Goal: Check status: Check status

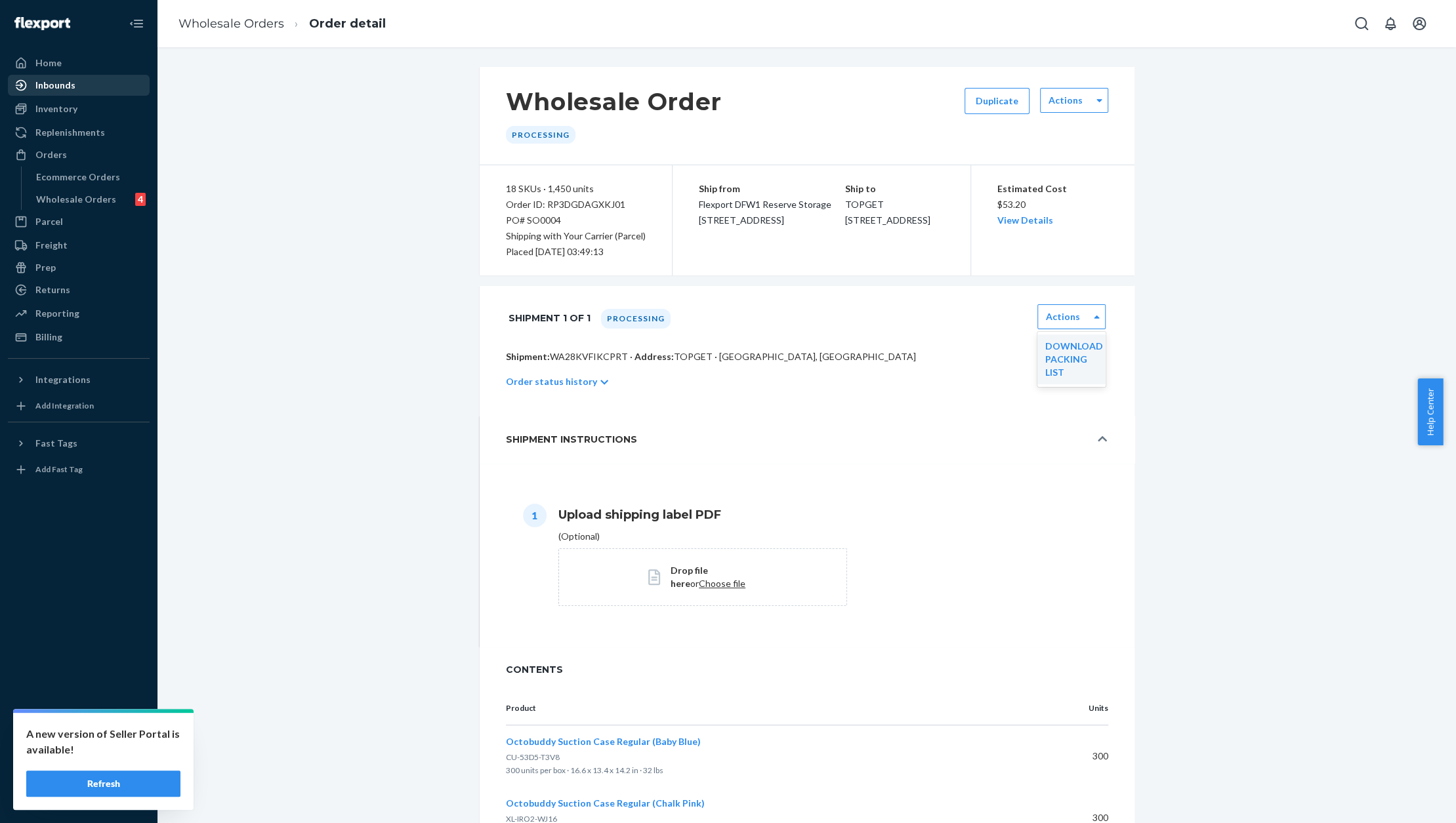
click at [63, 88] on div "Inbounds" at bounding box center [55, 85] width 40 height 13
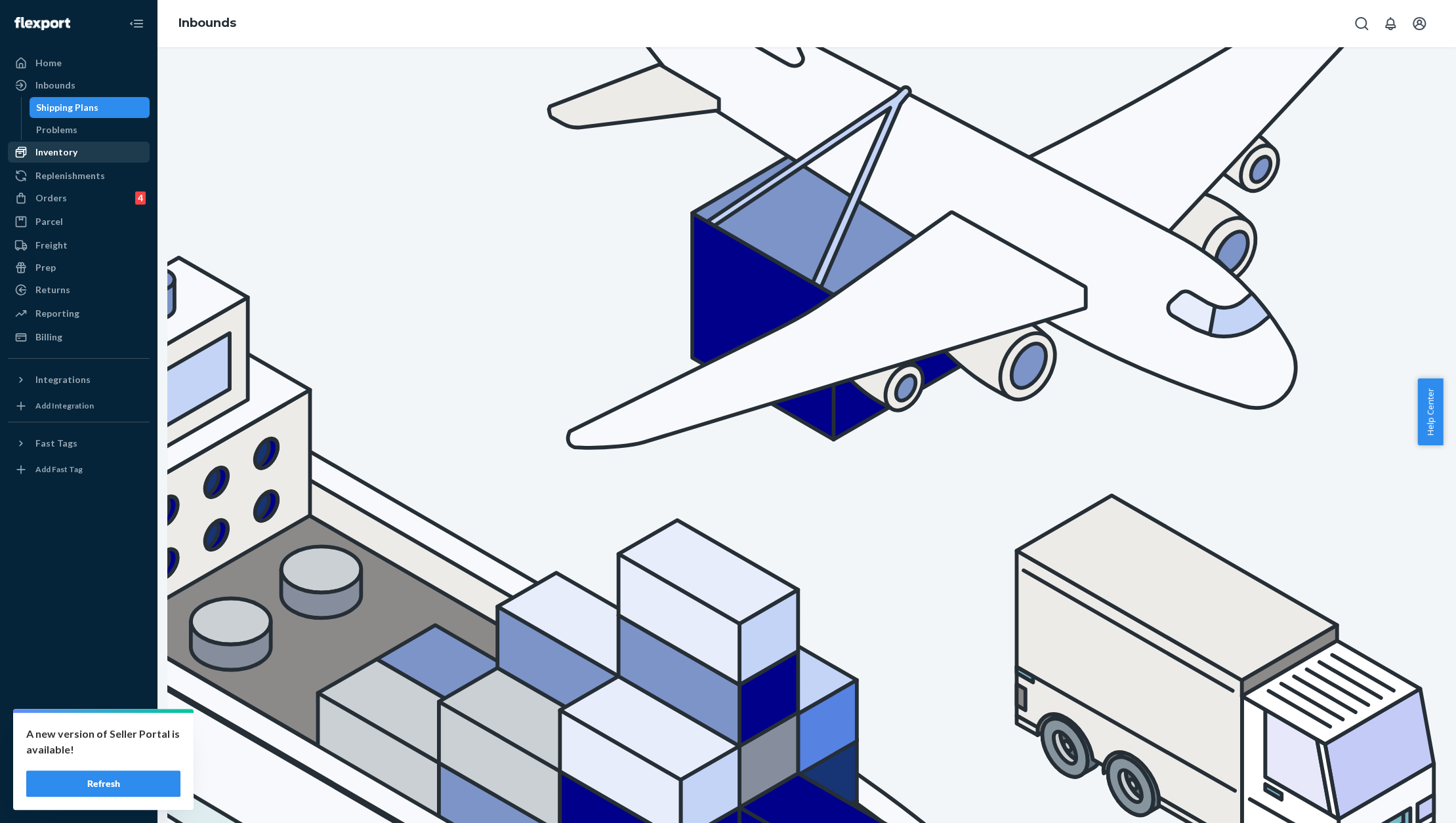
click at [63, 149] on div "Inventory" at bounding box center [57, 152] width 42 height 13
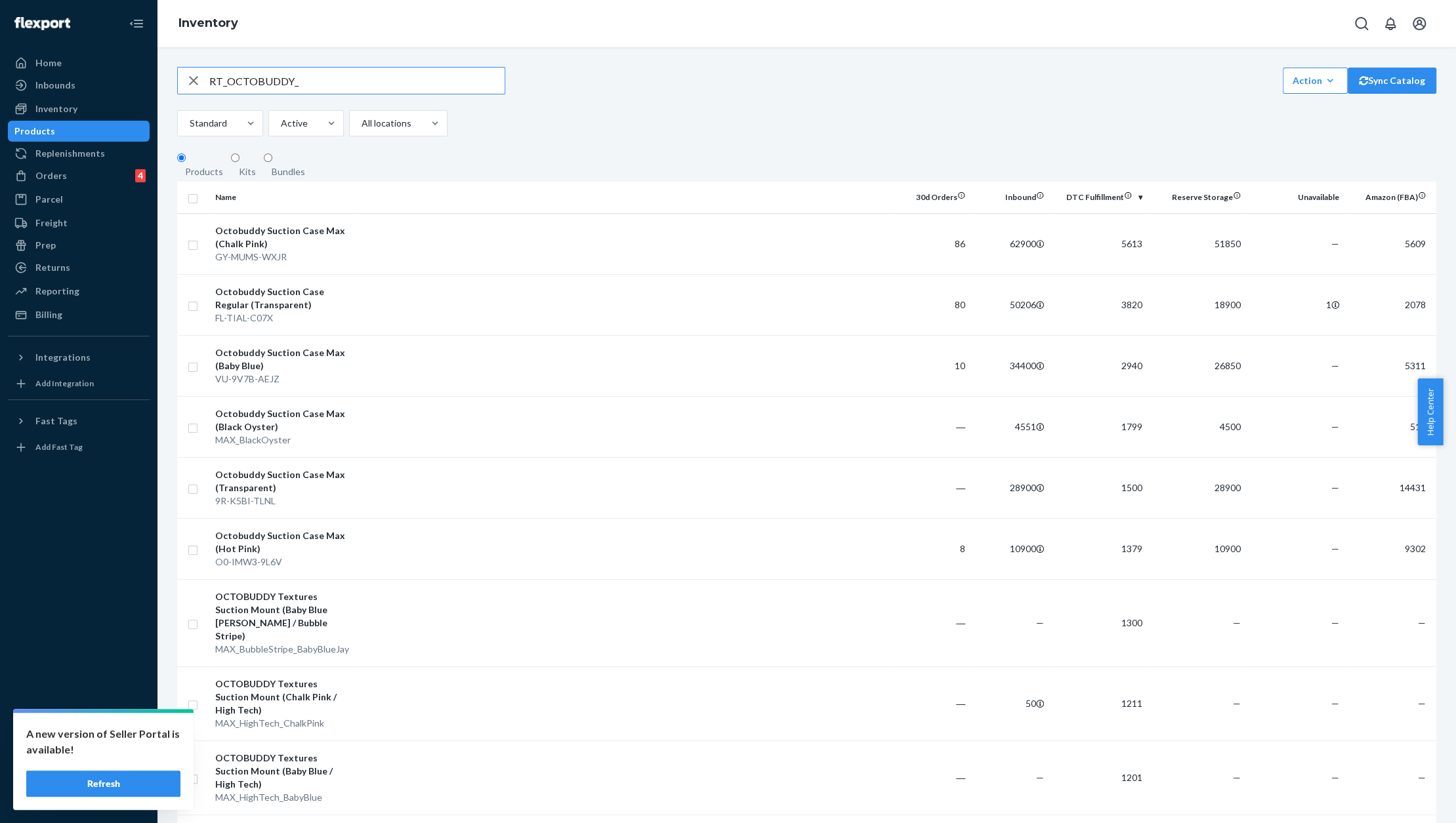
click at [305, 91] on input "RT_OCTOBUDDY_" at bounding box center [357, 80] width 295 height 26
type input "RT_OCTOBUDDY_MIRROR"
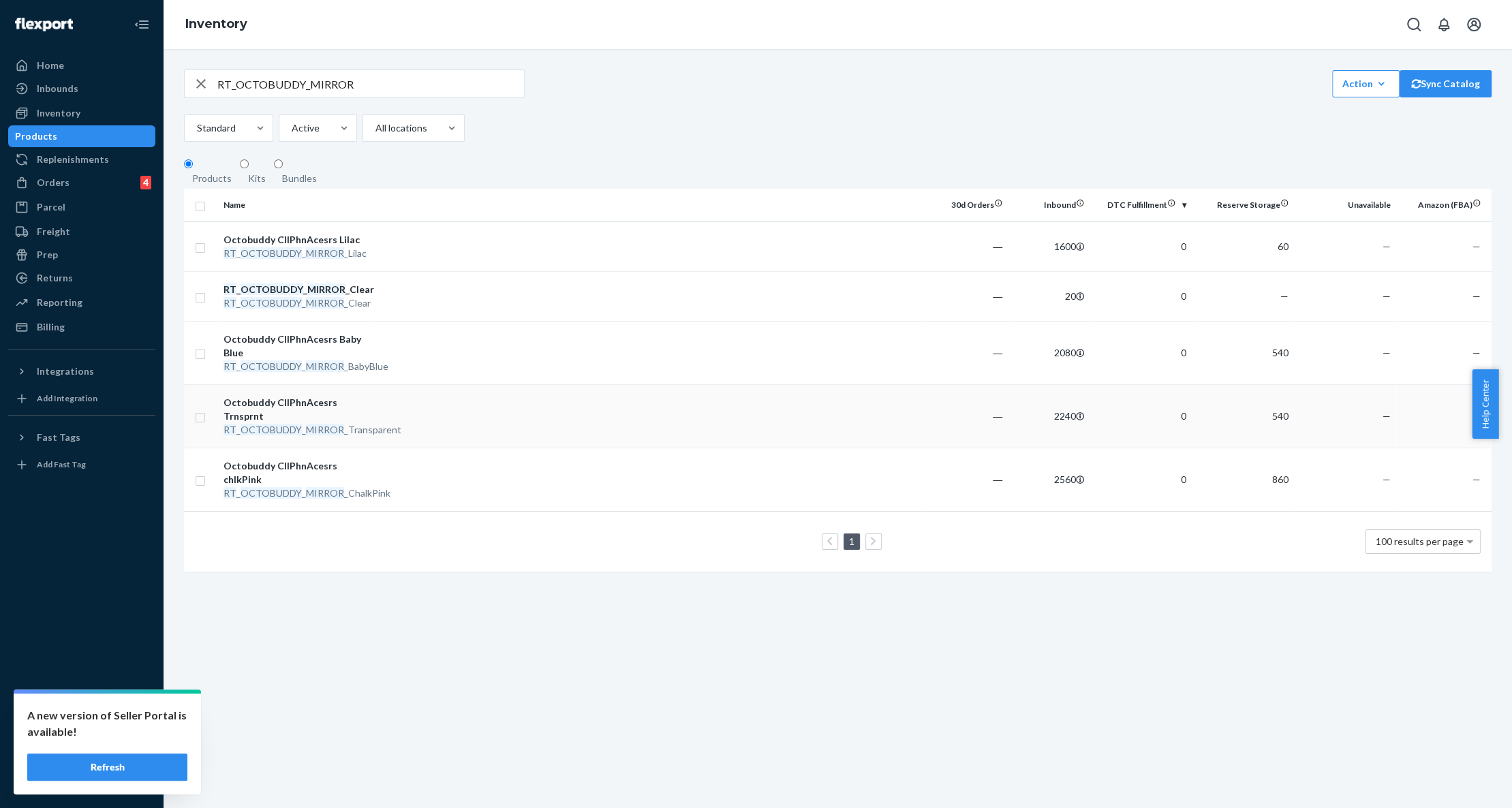
click at [507, 415] on td at bounding box center [648, 416] width 555 height 63
click at [437, 429] on td at bounding box center [648, 416] width 555 height 63
click at [436, 254] on td at bounding box center [648, 246] width 555 height 50
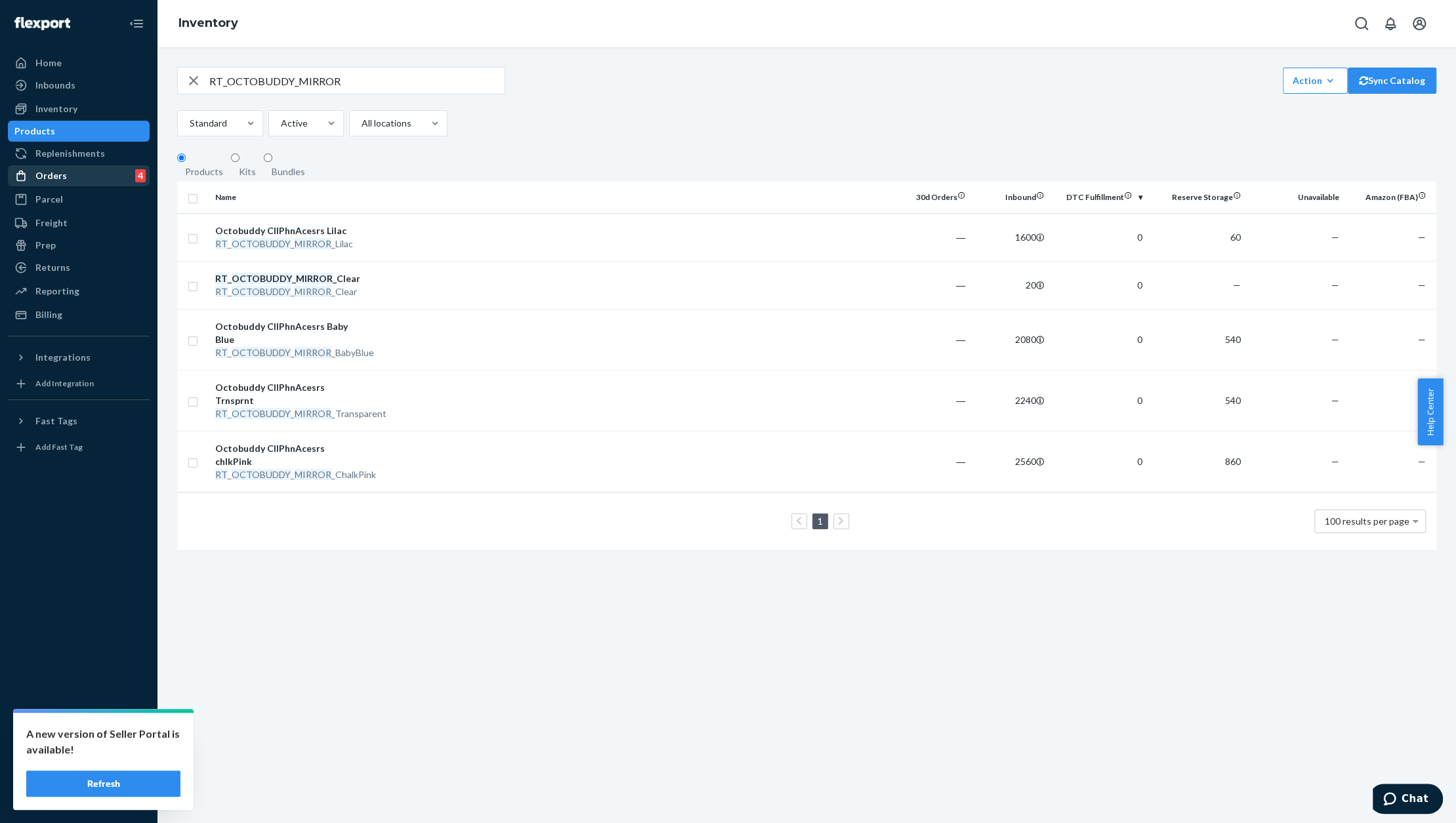
click at [71, 172] on div "Orders 4" at bounding box center [79, 175] width 139 height 18
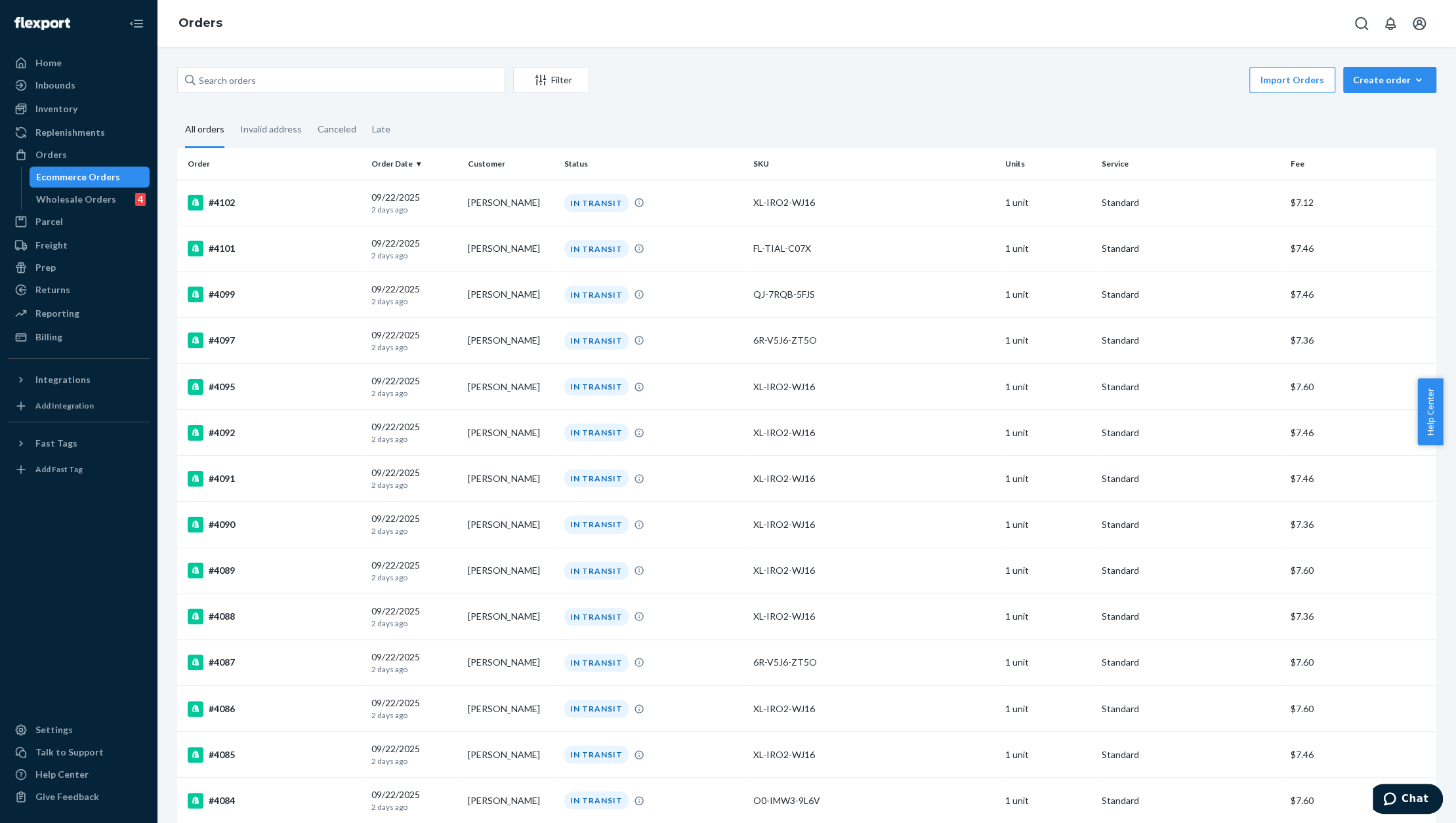
click at [737, 70] on div "Import Orders Create order Ecommerce order Removal order" at bounding box center [1017, 81] width 839 height 30
click at [93, 207] on div "Wholesale Orders 4" at bounding box center [90, 199] width 118 height 18
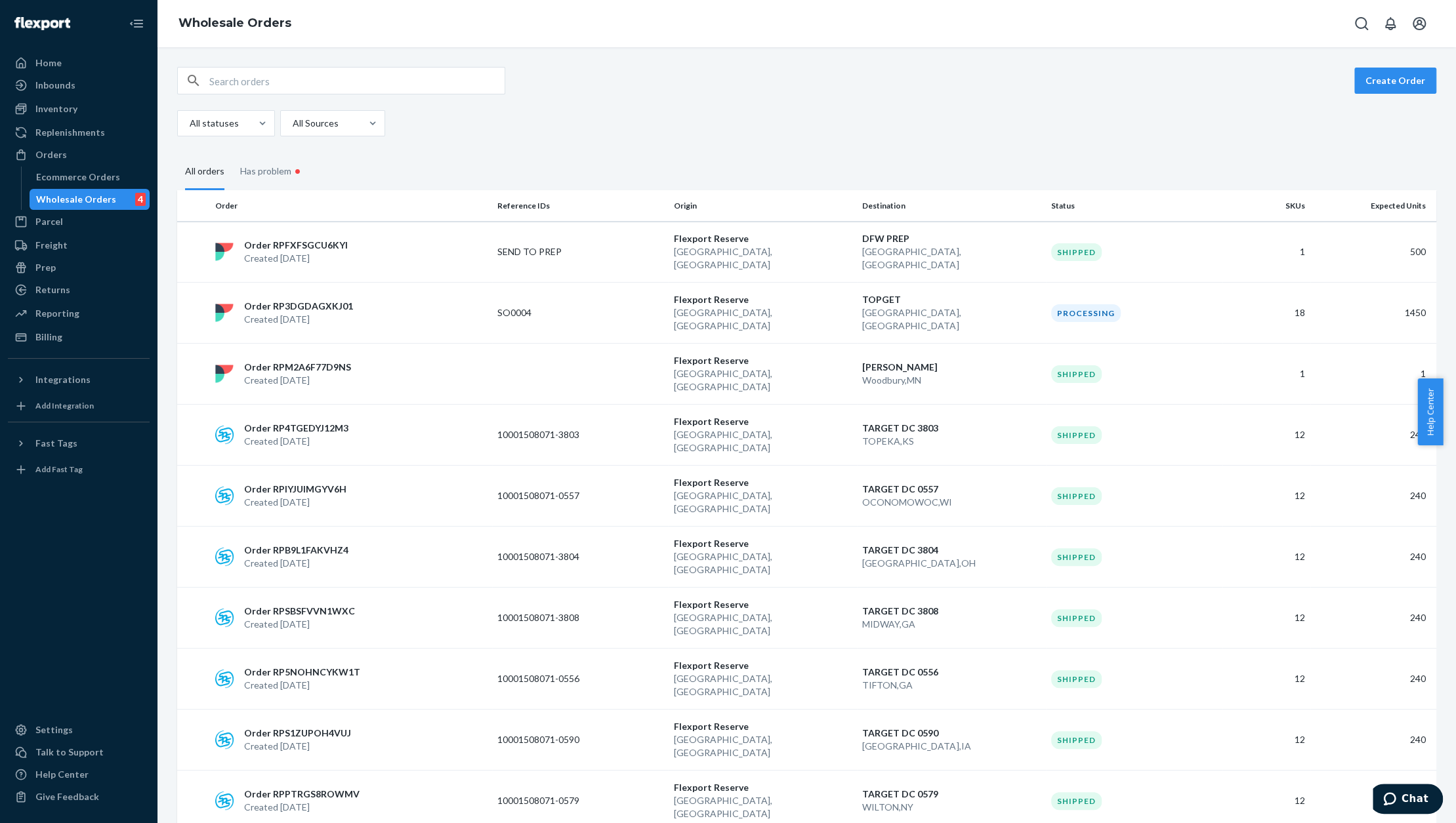
click at [230, 205] on th "Order" at bounding box center [351, 206] width 282 height 31
click at [275, 183] on div "Has problem •" at bounding box center [272, 172] width 64 height 40
click at [233, 152] on input "Has problem •" at bounding box center [233, 152] width 0 height 0
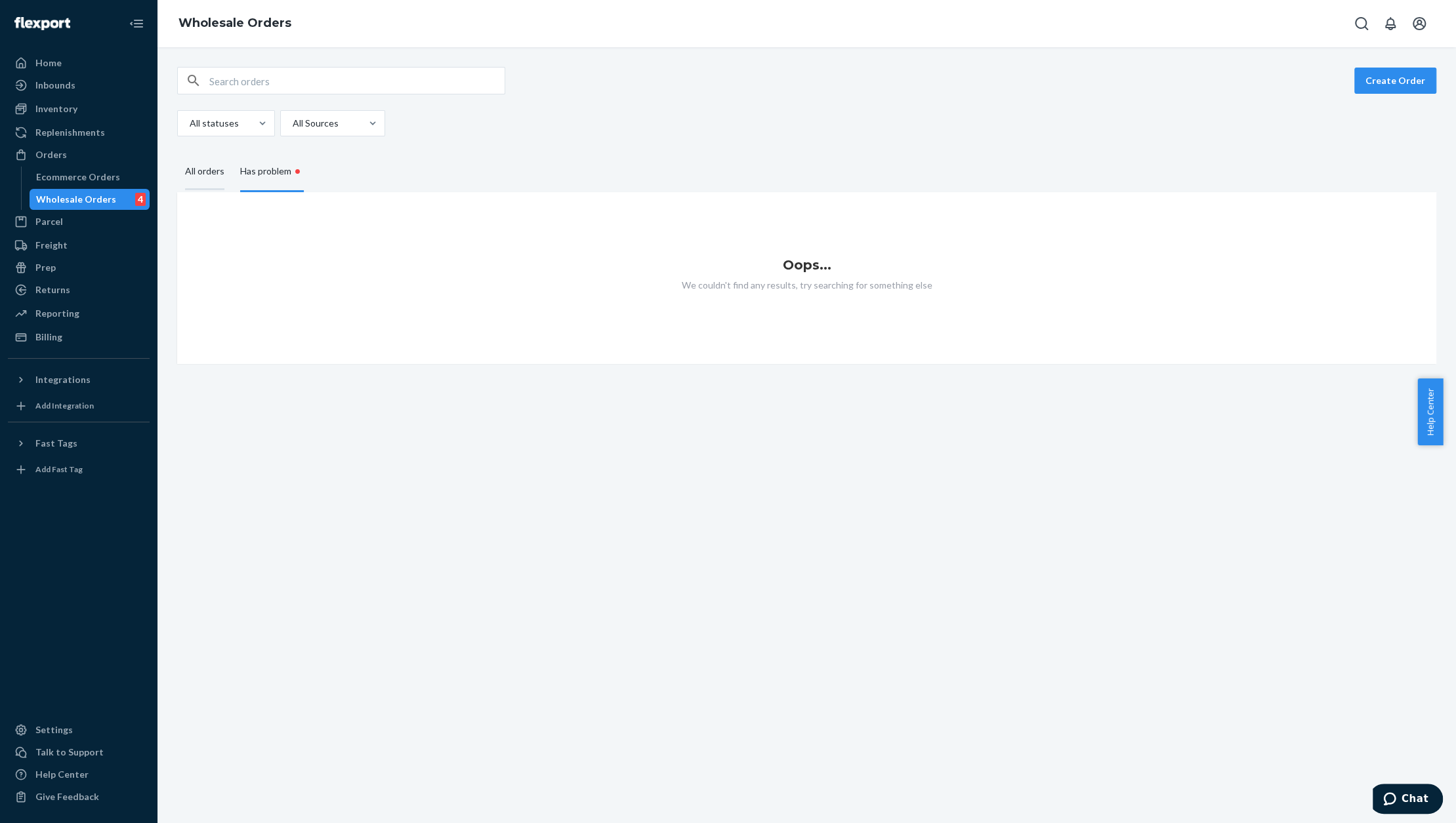
click at [205, 169] on div "All orders" at bounding box center [204, 172] width 39 height 36
click at [177, 154] on input "All orders" at bounding box center [177, 154] width 0 height 0
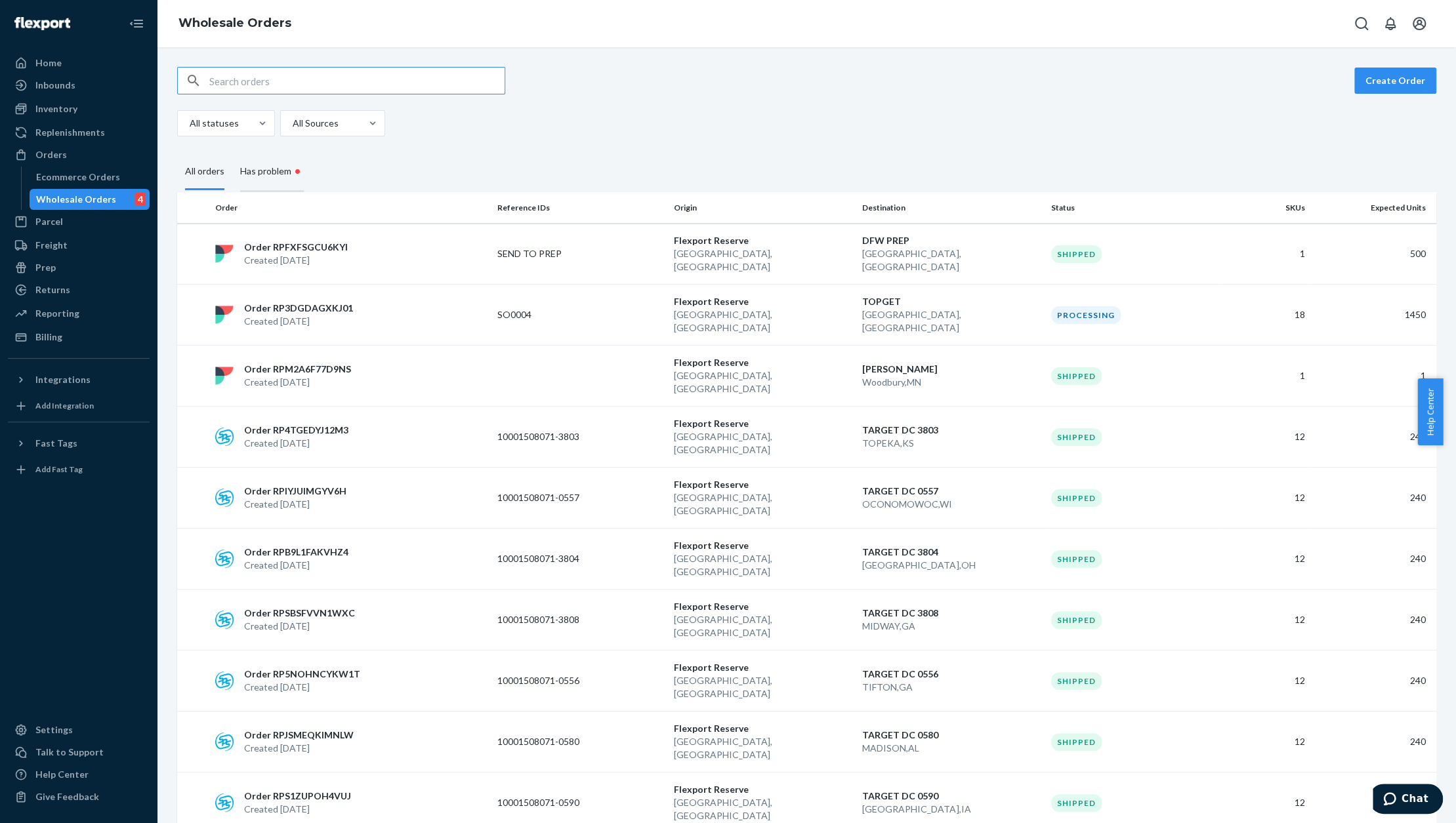
click at [276, 175] on div "Has problem •" at bounding box center [272, 172] width 64 height 40
click at [233, 152] on input "Has problem •" at bounding box center [233, 152] width 0 height 0
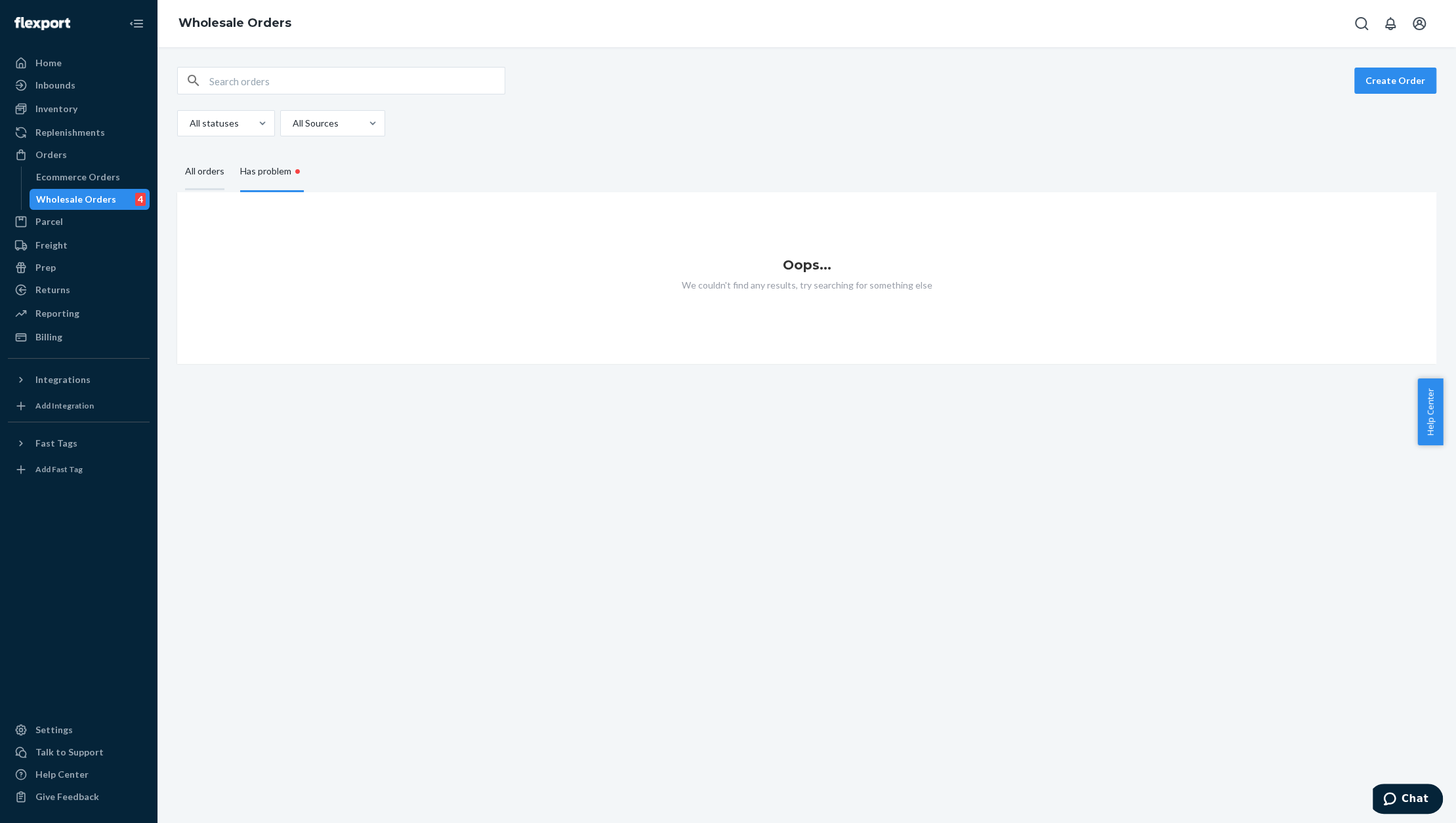
click at [201, 176] on div "All orders" at bounding box center [204, 172] width 39 height 36
click at [177, 154] on input "All orders" at bounding box center [177, 154] width 0 height 0
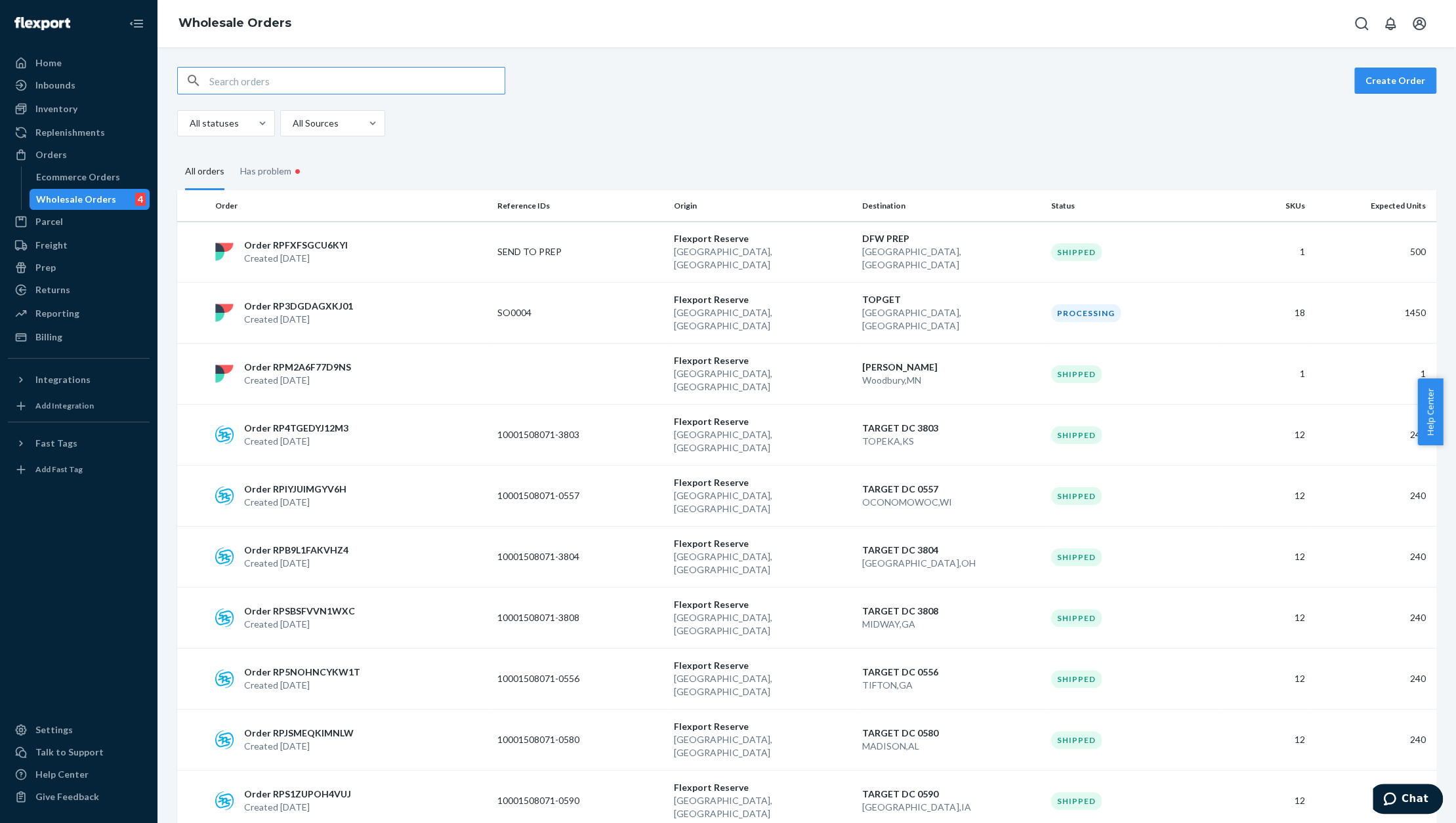
click at [990, 87] on div "Create Order" at bounding box center [807, 80] width 1260 height 28
click at [424, 77] on input "text" at bounding box center [357, 80] width 295 height 26
click at [1021, 85] on div "Create Order" at bounding box center [807, 80] width 1260 height 28
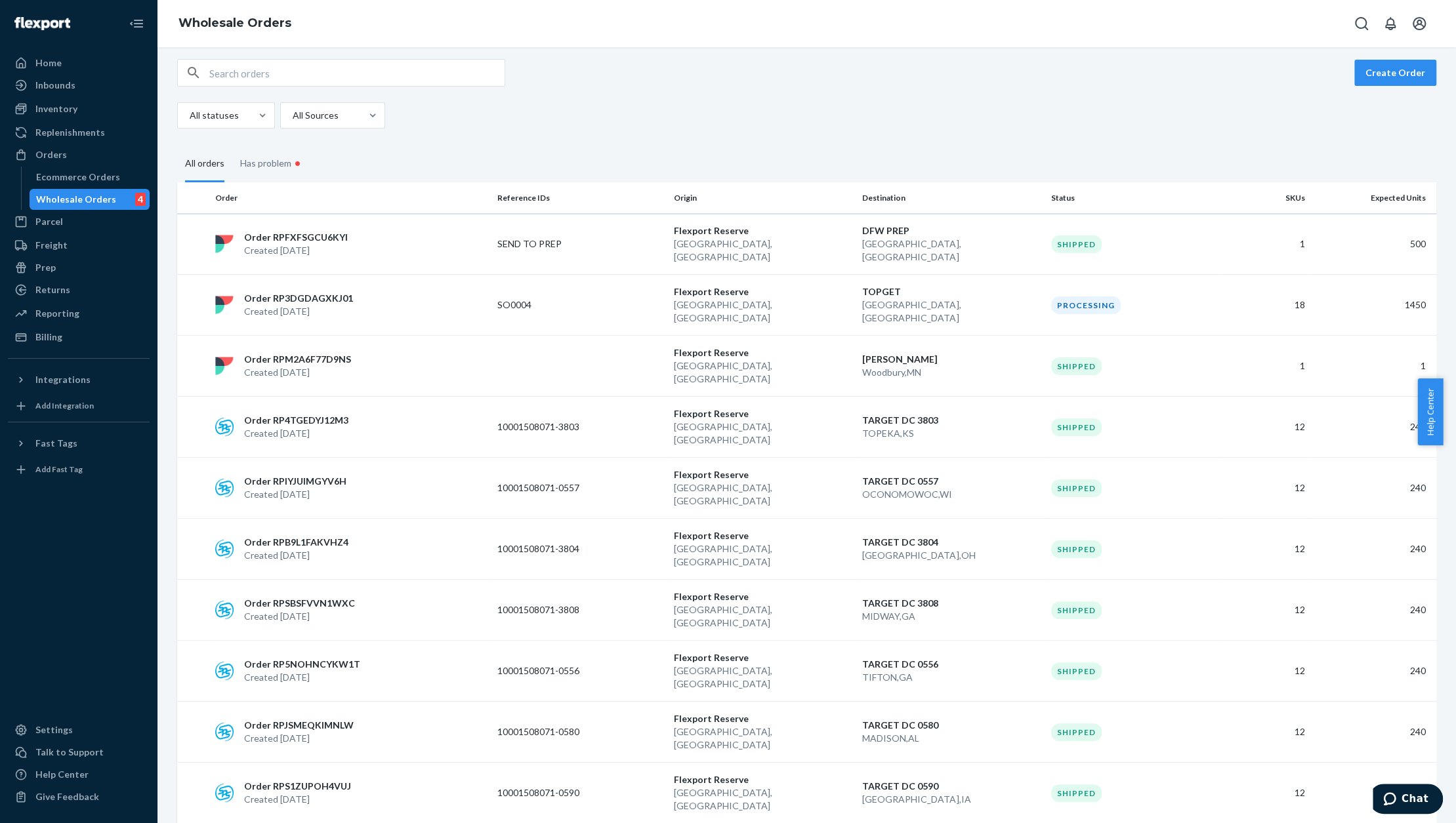
scroll to position [4, 0]
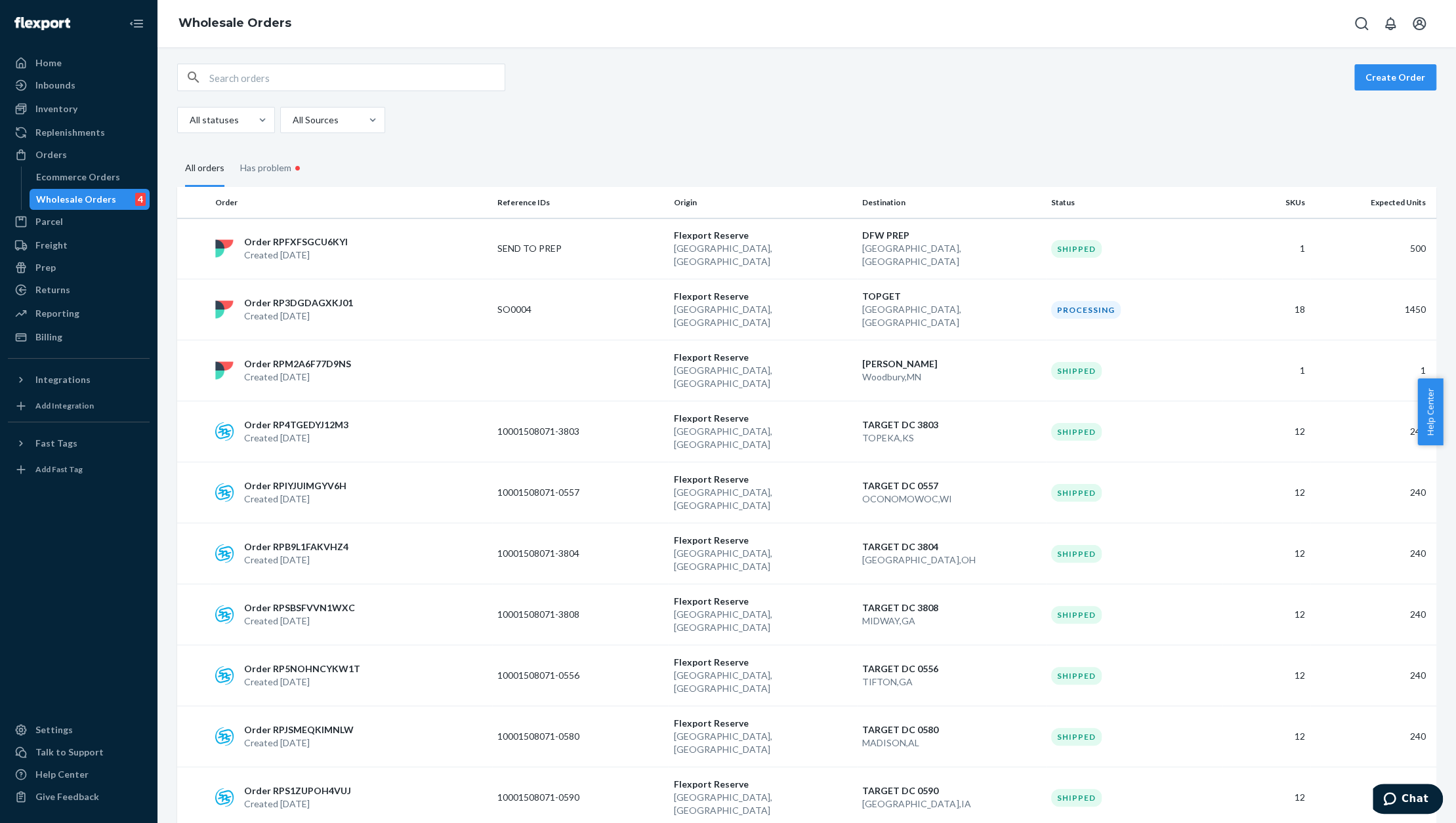
click at [383, 120] on div "All statuses All Sources" at bounding box center [283, 120] width 213 height 26
click at [361, 118] on div at bounding box center [373, 120] width 24 height 13
click at [293, 118] on input "All Sources" at bounding box center [292, 120] width 1 height 13
click at [344, 149] on div "SPS" at bounding box center [333, 151] width 100 height 26
click at [293, 127] on input "option SPS focused, 1 of 4. 4 results available. Use Up and Down to choose opti…" at bounding box center [292, 120] width 1 height 13
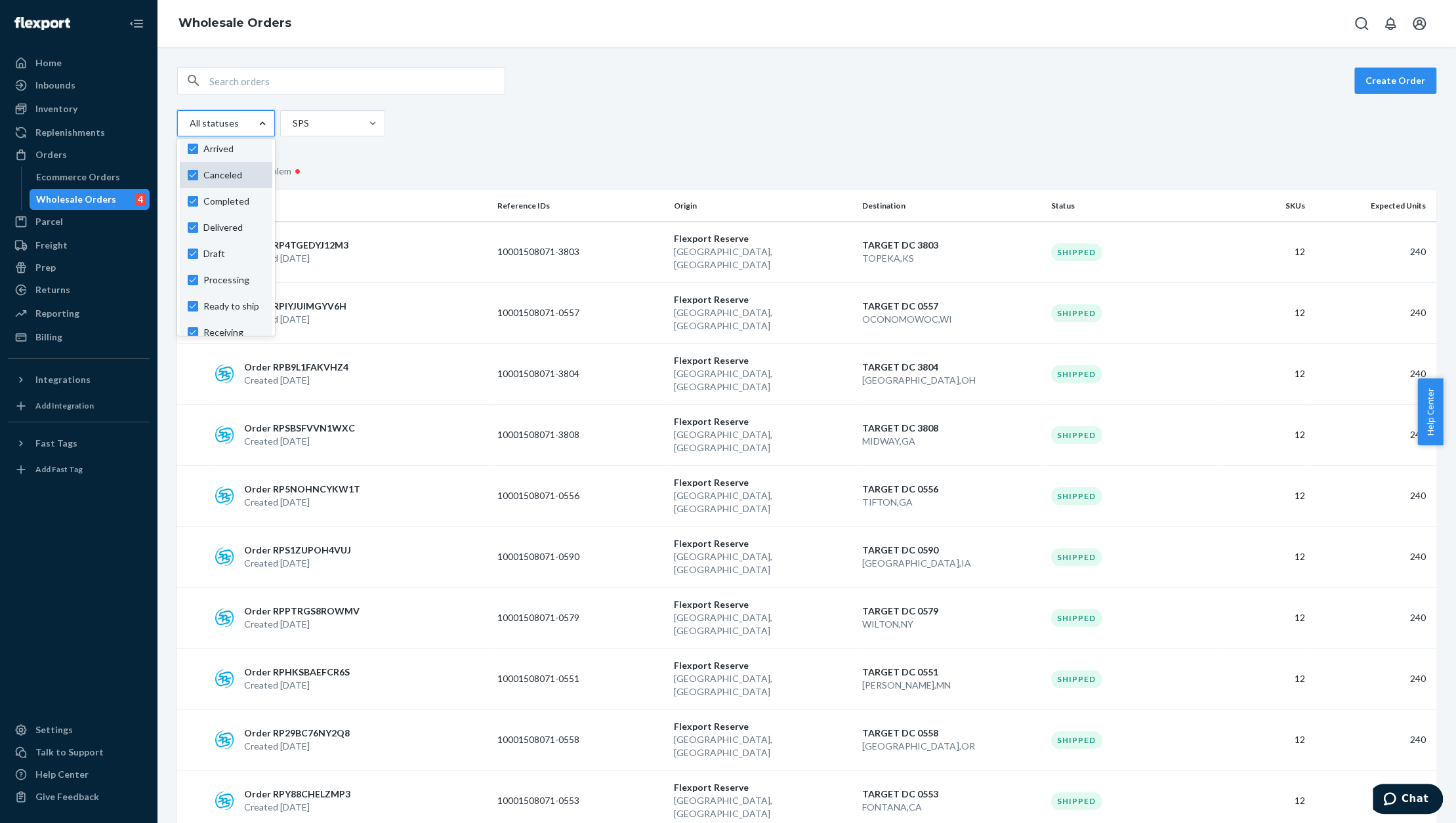
scroll to position [31, 0]
click at [457, 128] on div "All statuses SPS" at bounding box center [802, 123] width 1249 height 26
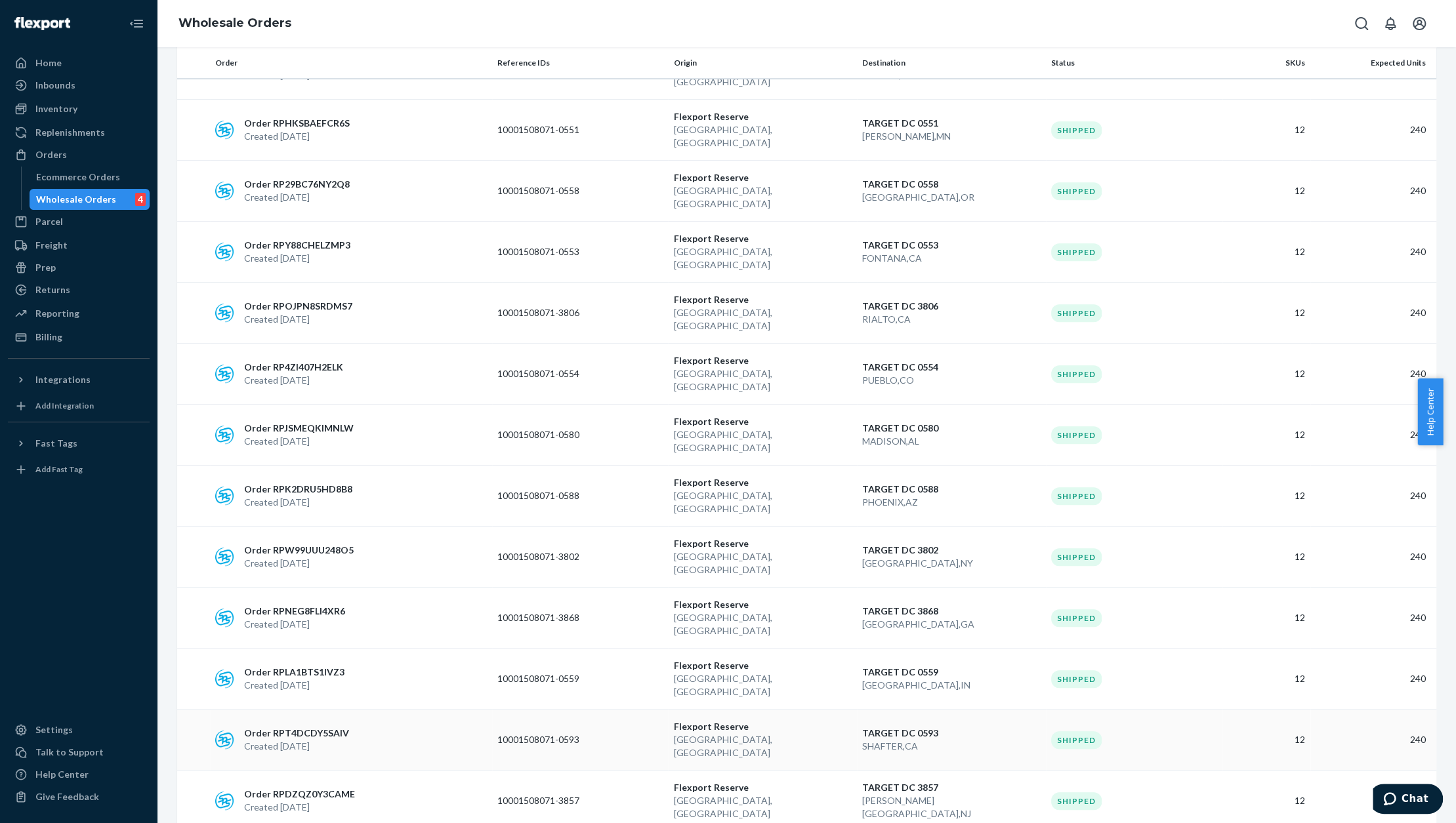
scroll to position [664, 0]
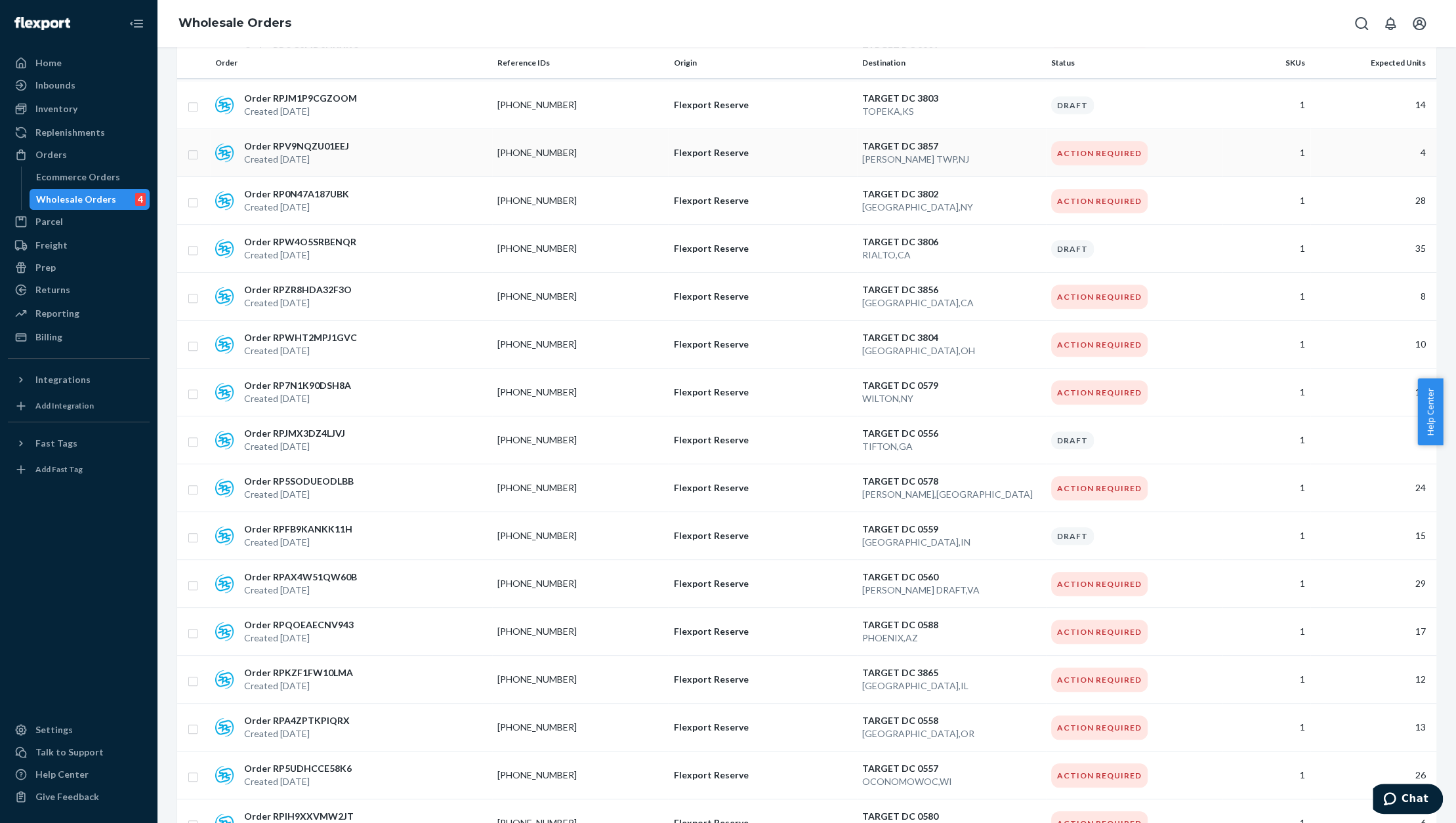
scroll to position [530, 0]
